Goal: Check status: Check status

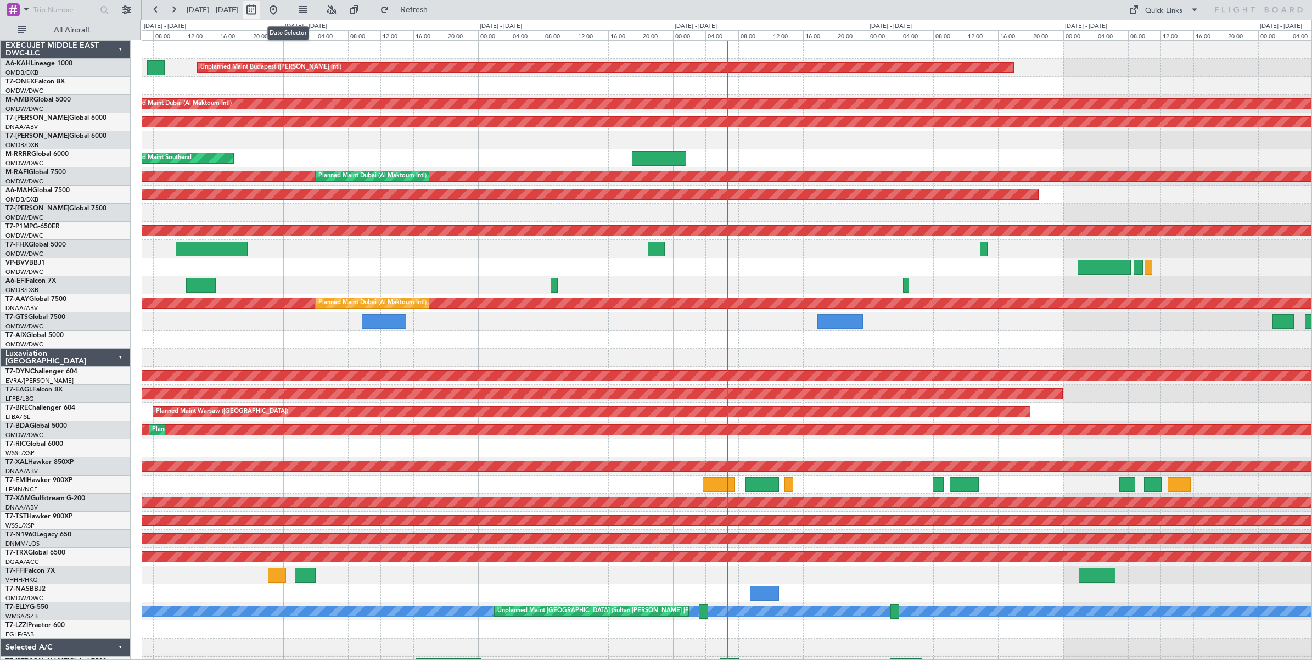
click at [260, 12] on button at bounding box center [252, 10] width 18 height 18
select select "8"
select select "2025"
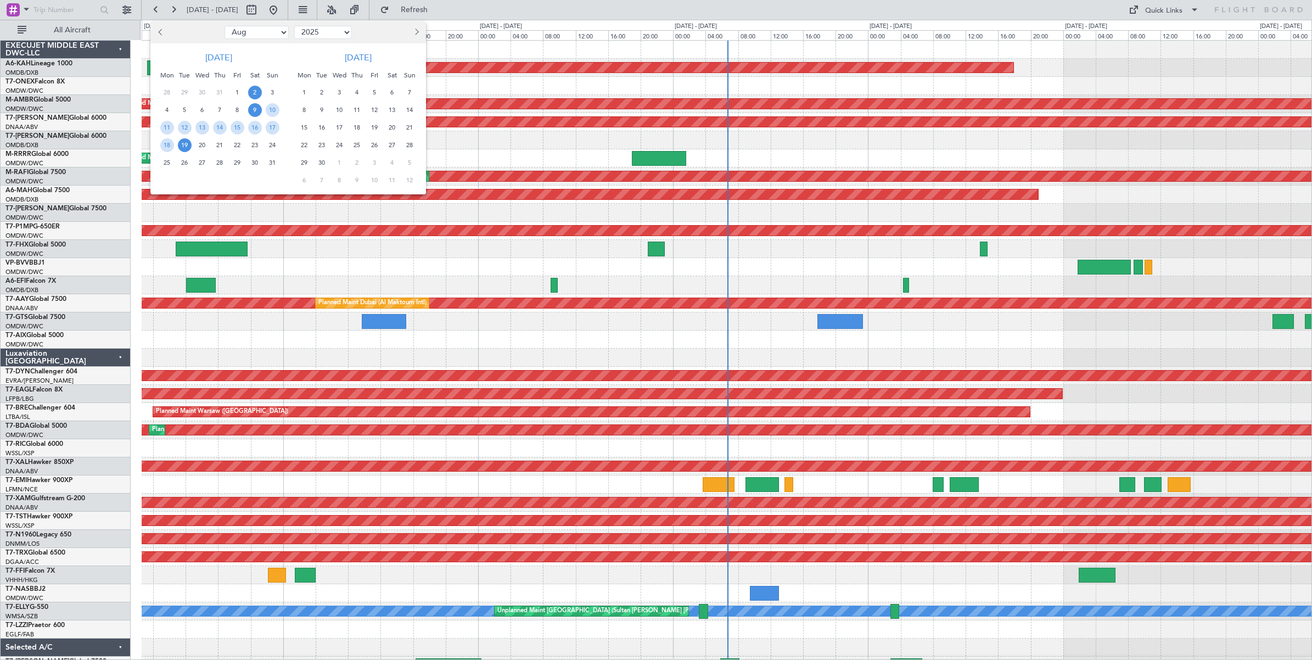
click at [251, 92] on span "2" at bounding box center [255, 93] width 14 height 14
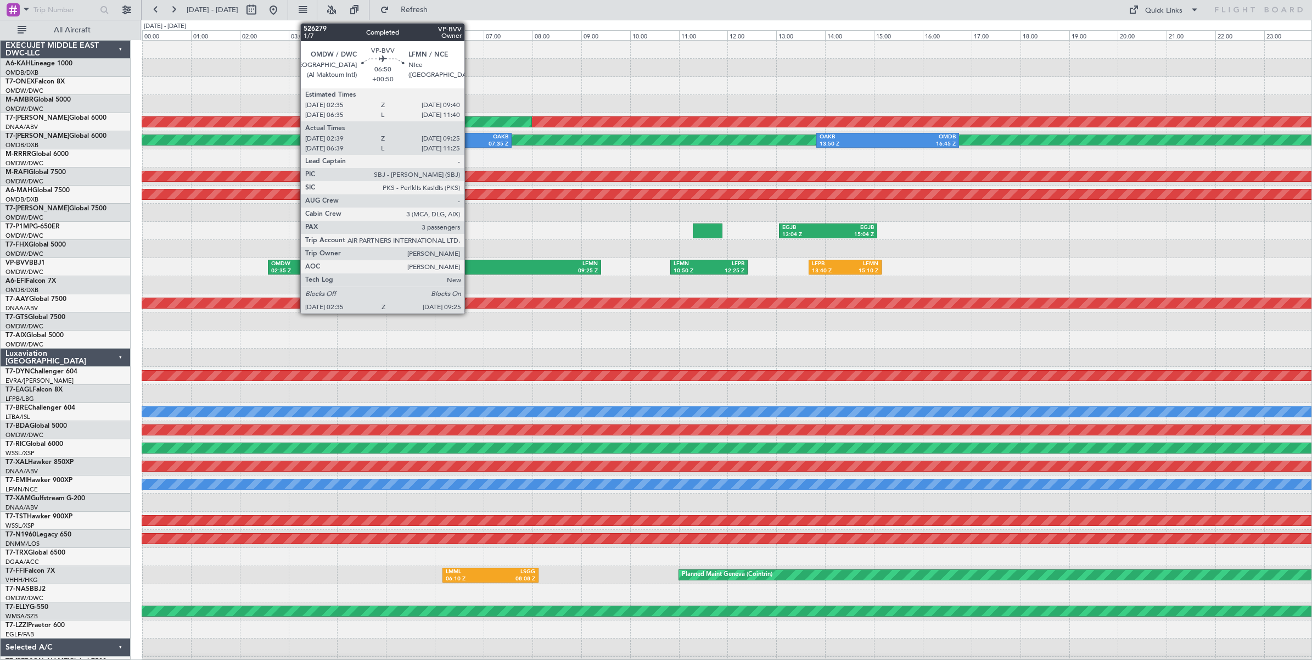
click at [470, 267] on div "LFMN" at bounding box center [516, 264] width 164 height 8
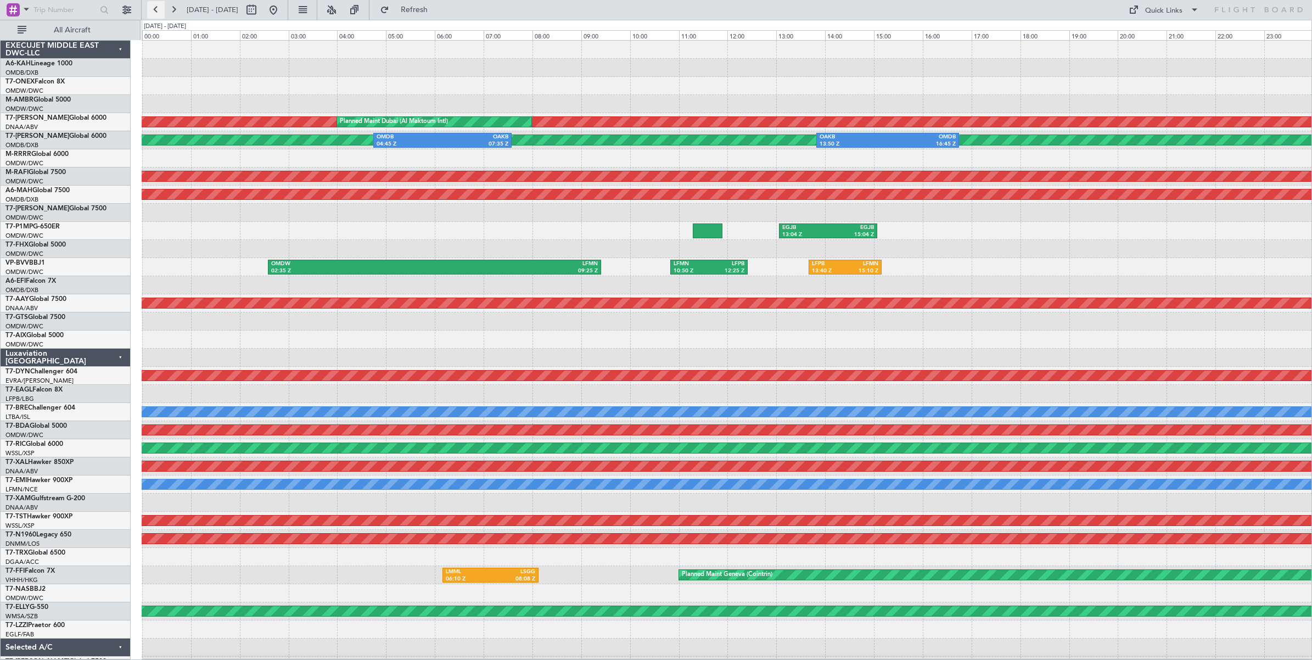
click at [155, 11] on button at bounding box center [156, 10] width 18 height 18
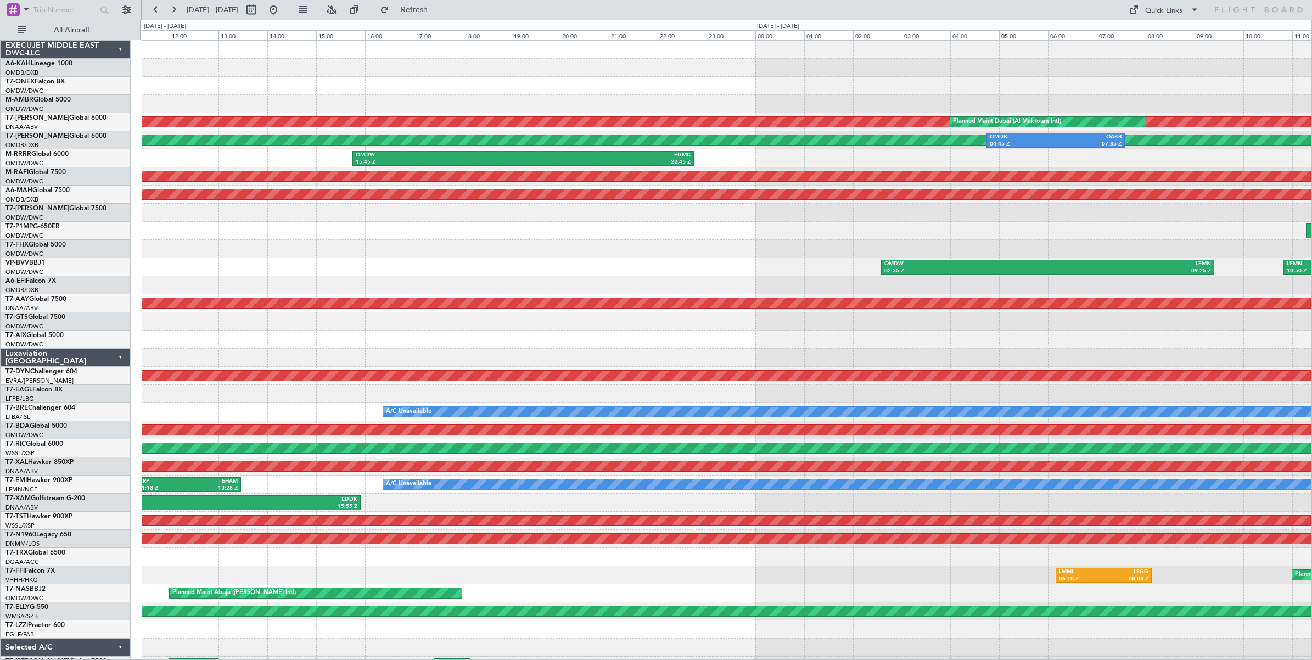
click at [526, 260] on div "3 Flight Legs Planned Maint Geneva ([GEOGRAPHIC_DATA]) Unplanned Maint [GEOGRAP…" at bounding box center [727, 358] width 1170 height 634
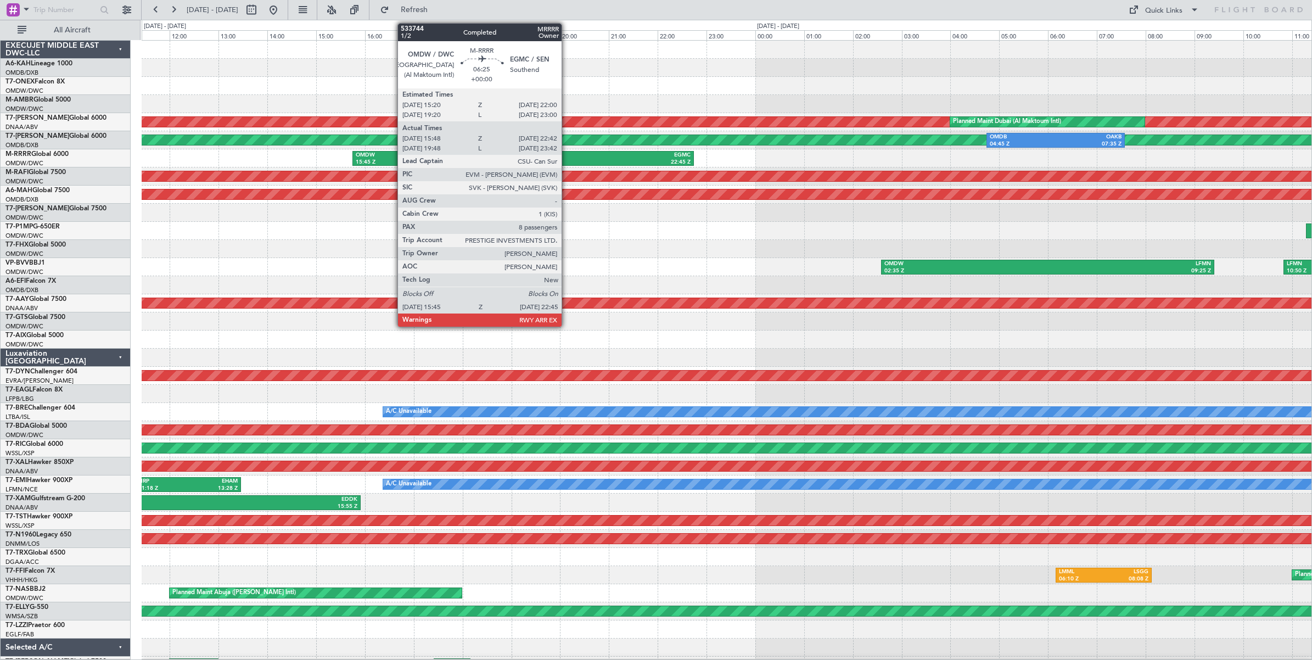
click at [567, 155] on div "EGMC" at bounding box center [606, 155] width 167 height 8
